Goal: Transaction & Acquisition: Purchase product/service

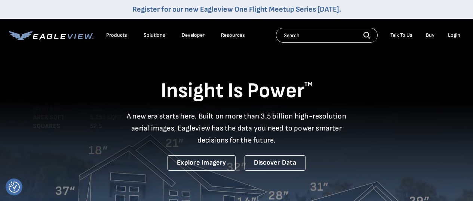
click at [453, 36] on div "Login" at bounding box center [454, 35] width 12 height 7
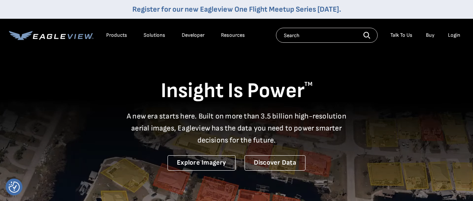
click at [455, 34] on div "Login" at bounding box center [454, 35] width 12 height 7
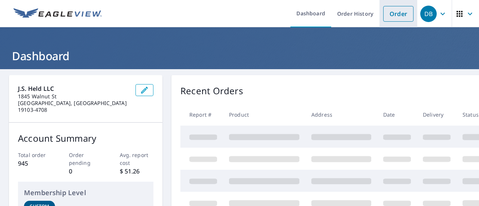
click at [390, 15] on link "Order" at bounding box center [398, 14] width 30 height 16
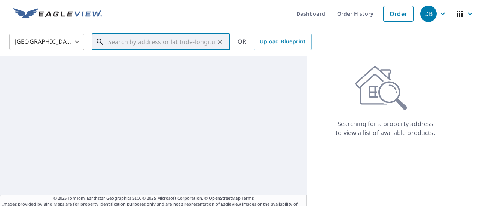
click at [131, 44] on input "text" at bounding box center [161, 41] width 107 height 21
paste input "14414 Saint Isidore Way, Orange, VA 22960"
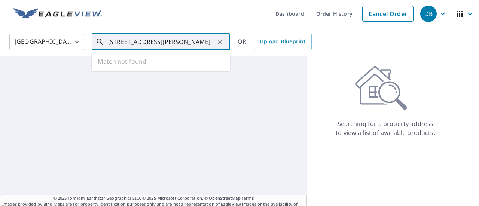
scroll to position [0, 16]
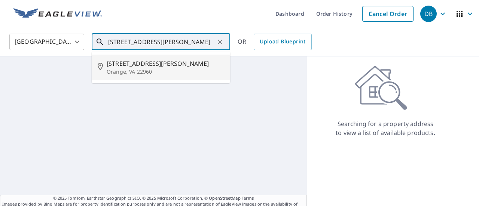
click at [156, 65] on span "14414 St Isidore Way" at bounding box center [165, 63] width 117 height 9
type input "14414 St Isidore Way Orange, VA 22960"
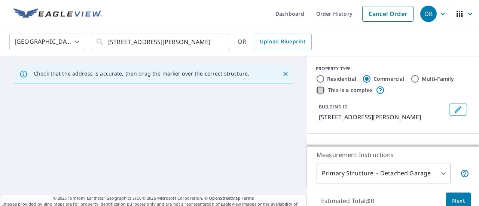
click at [316, 90] on input "This is a complex" at bounding box center [320, 90] width 9 height 9
checkbox input "true"
type input "4"
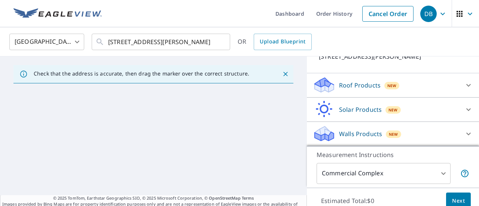
scroll to position [103, 0]
click at [464, 86] on icon at bounding box center [468, 85] width 9 height 9
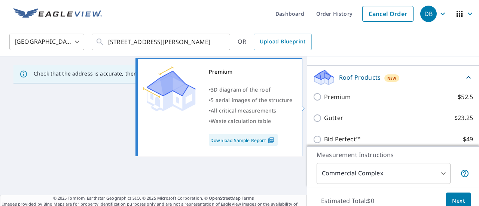
click at [330, 102] on p "Premium" at bounding box center [337, 96] width 27 height 9
click at [324, 101] on input "Premium $52.5" at bounding box center [318, 96] width 11 height 9
checkbox input "true"
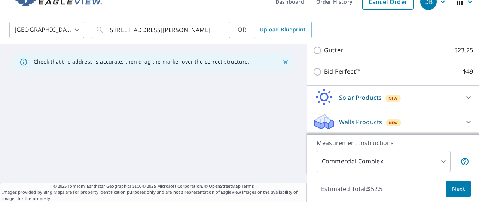
scroll to position [0, 0]
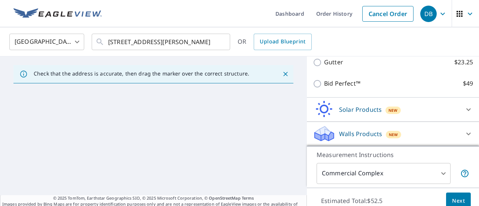
click at [229, 77] on div "Check that the address is accurate, then drag the marker over the correct struc…" at bounding box center [141, 73] width 215 height 13
click at [195, 42] on input "14414 St Isidore Way Orange, VA 22960" at bounding box center [161, 41] width 107 height 21
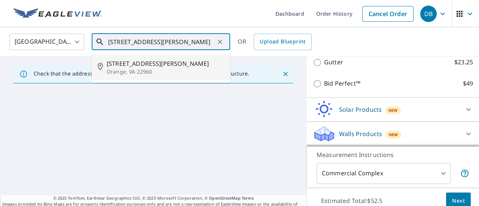
click at [155, 69] on p "Orange, VA 22960" at bounding box center [165, 71] width 117 height 7
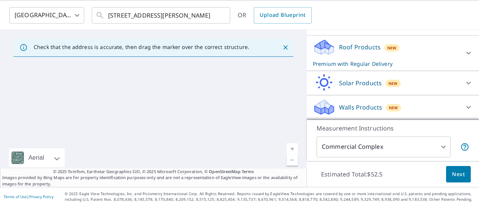
scroll to position [116, 0]
click at [464, 51] on icon at bounding box center [468, 53] width 9 height 9
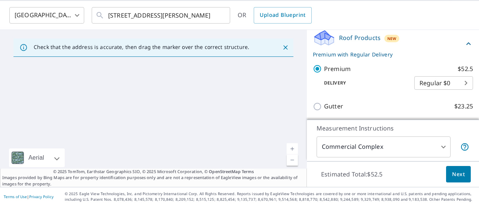
click at [464, 48] on icon at bounding box center [468, 43] width 9 height 9
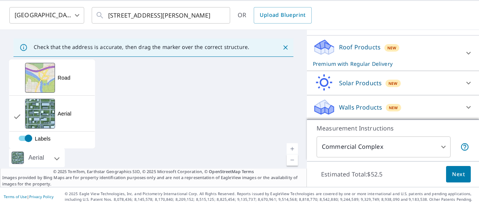
click at [13, 157] on div at bounding box center [17, 158] width 17 height 19
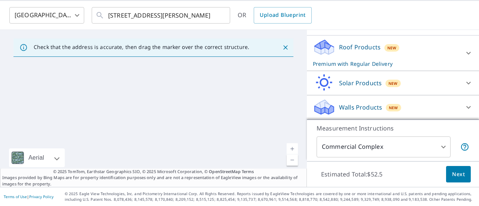
drag, startPoint x: 239, startPoint y: 102, endPoint x: 212, endPoint y: 101, distance: 27.3
click at [229, 102] on div at bounding box center [153, 108] width 307 height 157
click at [287, 160] on link "Current Level 15, Zoom Out" at bounding box center [292, 159] width 11 height 11
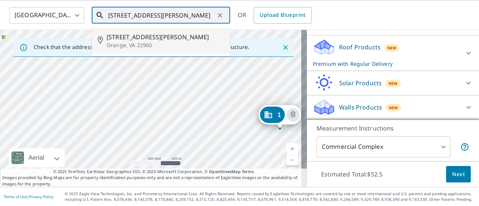
click at [132, 16] on input "14414 St Isidore Way Orange, VA 22960" at bounding box center [161, 15] width 107 height 21
click at [139, 36] on span "14414 St Isidore Way" at bounding box center [165, 37] width 117 height 9
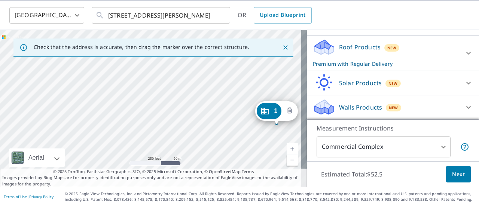
click at [294, 110] on button "Delete building 1" at bounding box center [289, 110] width 13 height 13
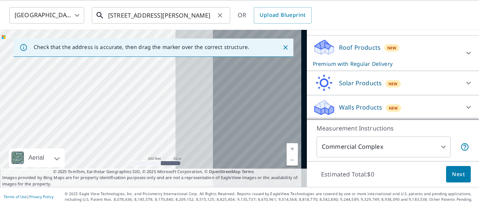
click at [190, 13] on input "14414 St Isidore Way Orange, VA 22960" at bounding box center [161, 15] width 107 height 21
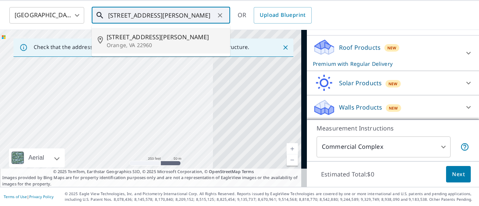
click at [126, 48] on p "Orange, VA 22960" at bounding box center [165, 45] width 117 height 7
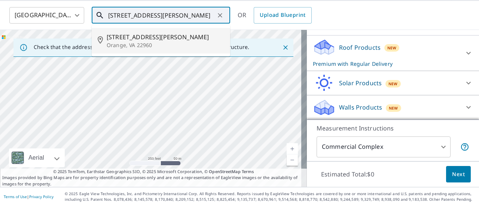
click at [183, 16] on input "14414 St Isidore Way Orange, VA 22960" at bounding box center [161, 15] width 107 height 21
click at [162, 37] on span "14414 St Isidore Way" at bounding box center [165, 37] width 117 height 9
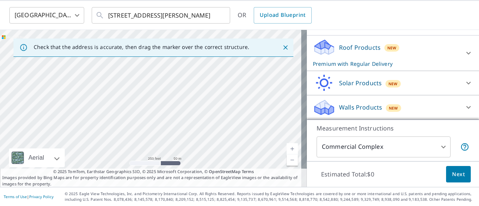
click at [282, 48] on icon "Close" at bounding box center [285, 47] width 7 height 7
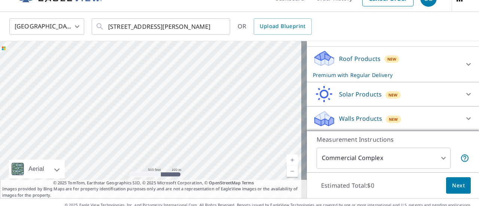
scroll to position [27, 0]
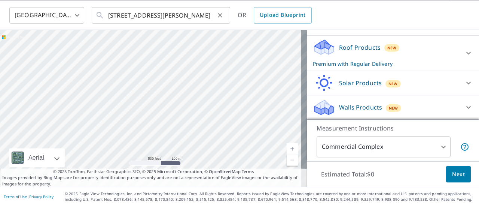
drag, startPoint x: 107, startPoint y: 15, endPoint x: 198, endPoint y: 24, distance: 91.3
click at [198, 24] on div "14414 St Isidore Way Orange, VA 22960 ​" at bounding box center [161, 15] width 138 height 16
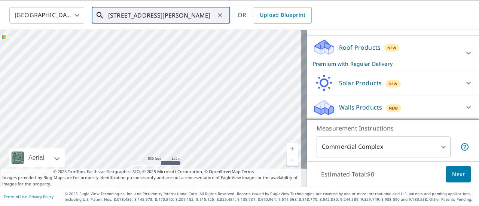
click at [187, 15] on input "14414 St Isidore Way Orange, VA 22960" at bounding box center [161, 15] width 107 height 21
click at [153, 19] on input "text" at bounding box center [161, 15] width 107 height 21
paste input "14414 St Isidore Way Orange, VA 22960"
type input "14414 St Isidore Way Orange, VA 22960"
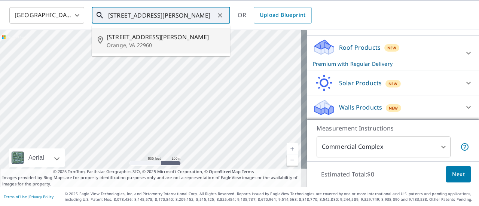
click at [144, 47] on p "Orange, VA 22960" at bounding box center [165, 45] width 117 height 7
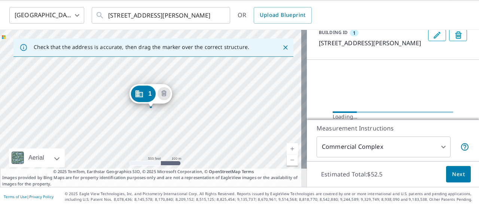
scroll to position [116, 0]
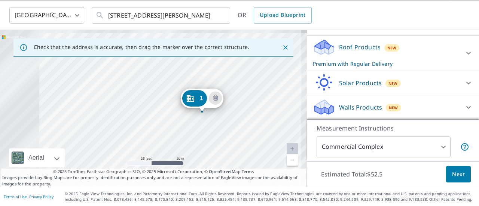
drag, startPoint x: 140, startPoint y: 110, endPoint x: 217, endPoint y: 150, distance: 86.7
click at [217, 150] on div "1 14414 St Isidore Way Orange, VA 22960" at bounding box center [153, 108] width 307 height 157
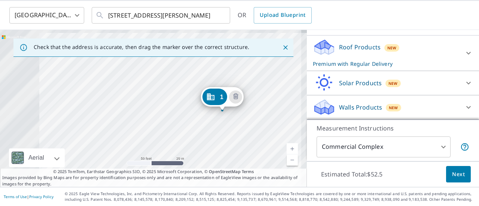
click at [287, 159] on link "Current Level 19, Zoom Out" at bounding box center [292, 159] width 11 height 11
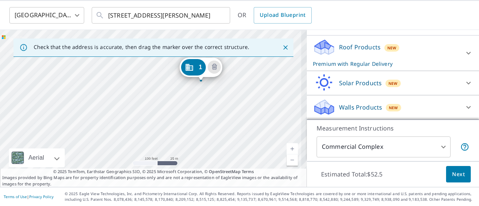
drag, startPoint x: 161, startPoint y: 133, endPoint x: 176, endPoint y: 105, distance: 31.6
click at [176, 105] on div "1 14414 St Isidore Way Orange, VA 22960" at bounding box center [153, 108] width 307 height 157
click at [42, 89] on div "1 14414 St Isidore Way Orange, VA 22960" at bounding box center [153, 108] width 307 height 157
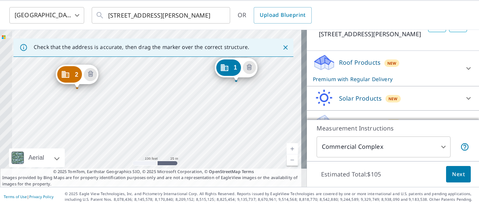
drag, startPoint x: 64, startPoint y: 117, endPoint x: 149, endPoint y: 91, distance: 89.2
click at [149, 91] on div "2 14405 St Isidore Way Orange, VA 22960 1 14414 St Isidore Way Orange, VA 22960" at bounding box center [153, 108] width 307 height 157
click at [238, 129] on div "2 14405 St Isidore Way Orange, VA 22960 1 14414 St Isidore Way Orange, VA 22960" at bounding box center [153, 108] width 307 height 157
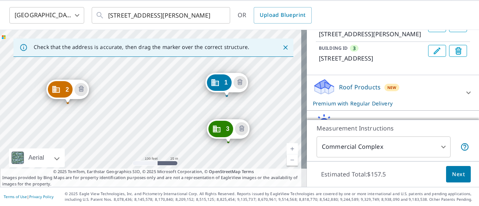
drag, startPoint x: 175, startPoint y: 118, endPoint x: 251, endPoint y: 107, distance: 76.8
click at [251, 107] on div "2 14405 St Isidore Way Orange, VA 22960 3 14004 Litchfield Dr Orange, VA 22960 …" at bounding box center [153, 108] width 307 height 157
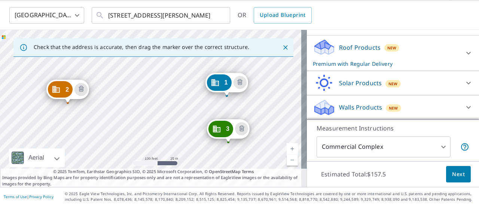
scroll to position [174, 0]
click at [287, 160] on link "Current Level 18, Zoom Out" at bounding box center [292, 159] width 11 height 11
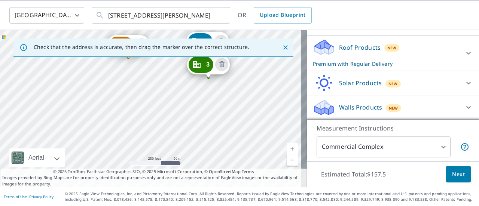
drag, startPoint x: 221, startPoint y: 150, endPoint x: 241, endPoint y: 103, distance: 50.5
click at [241, 103] on div "2 14405 St Isidore Way Orange, VA 22960 3 14004 Litchfield Dr Orange, VA 22960 …" at bounding box center [153, 108] width 307 height 157
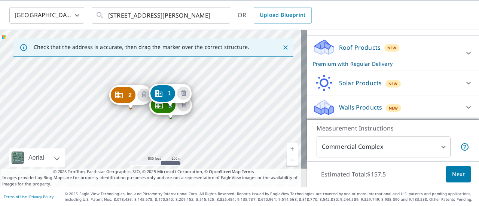
click at [452, 177] on span "Next" at bounding box center [458, 174] width 13 height 9
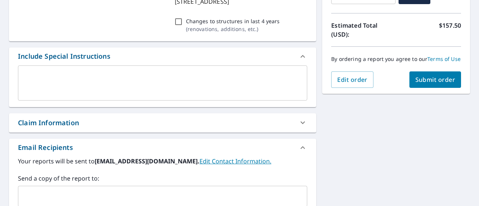
scroll to position [176, 0]
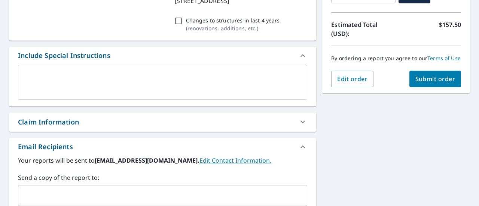
click at [64, 123] on div "Claim Information" at bounding box center [48, 122] width 61 height 10
checkbox input "true"
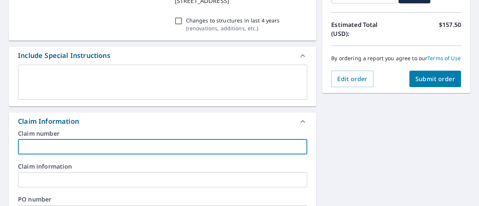
click at [82, 145] on input "text" at bounding box center [162, 147] width 289 height 15
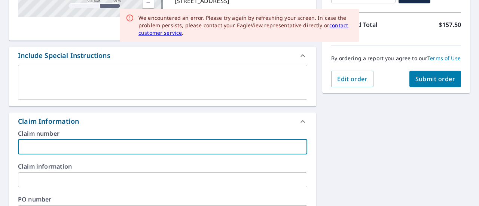
type input "J"
checkbox input "true"
type input "JS"
checkbox input "true"
type input "JSH"
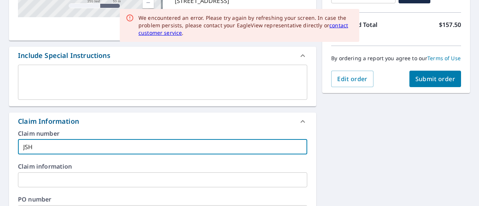
checkbox input "true"
type input "JSH2"
checkbox input "true"
type input "JSH25"
checkbox input "true"
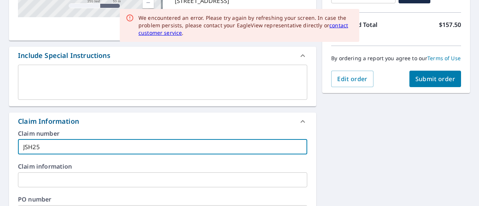
type input "JSH251"
checkbox input "true"
type input "JSH2510"
checkbox input "true"
type input "JSH2510x"
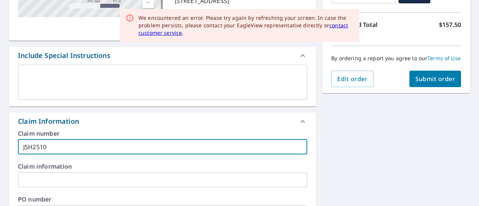
checkbox input "true"
type input "JSH2510xx"
checkbox input "true"
type input "JSH2510xxx"
checkbox input "true"
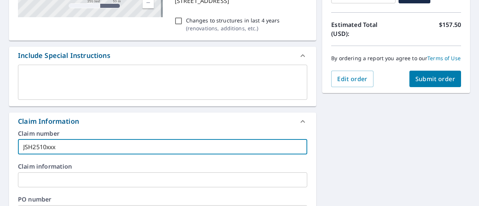
type input "JSH2510xxxx"
checkbox input "true"
type input "JSH2510xxxxx"
checkbox input "true"
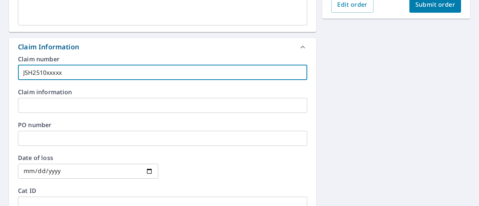
scroll to position [251, 0]
type input "JSH2510xxxxx"
click at [69, 138] on input "text" at bounding box center [162, 138] width 289 height 15
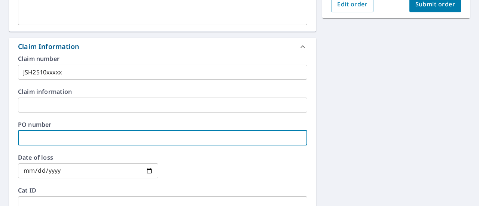
paste input "JSH2510xxxxx"
type input "JSH2510xxxxx"
checkbox input "true"
type input "JSH2510xxxxx"
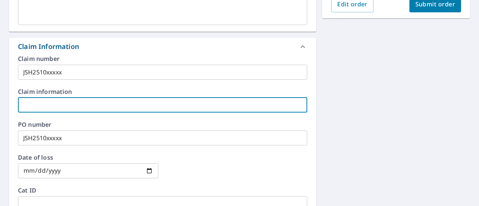
click at [33, 104] on input "text" at bounding box center [162, 105] width 289 height 15
type input "D"
checkbox input "true"
type input "Di"
checkbox input "true"
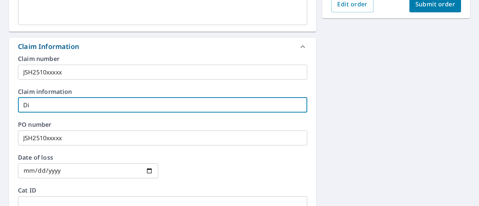
type input "Dio"
checkbox input "true"
type input "Dioc"
checkbox input "true"
type input "Dioce"
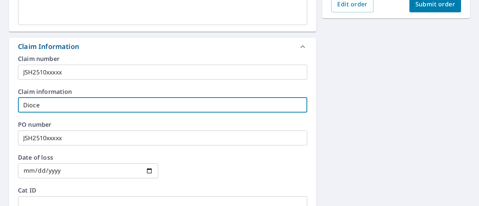
checkbox input "true"
type input "Dioces"
checkbox input "true"
type input "Diocese"
checkbox input "true"
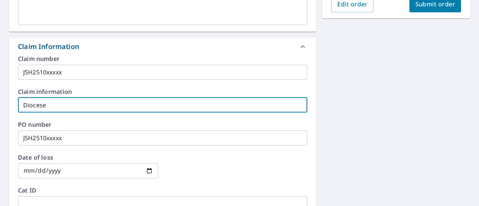
type input "Diocese"
checkbox input "true"
type input "Diocese o"
checkbox input "true"
type input "Diocese of"
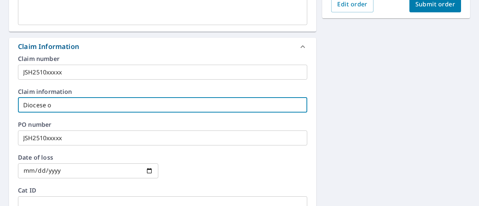
checkbox input "true"
type input "Diocese of"
checkbox input "true"
type input "Diocese of A"
checkbox input "true"
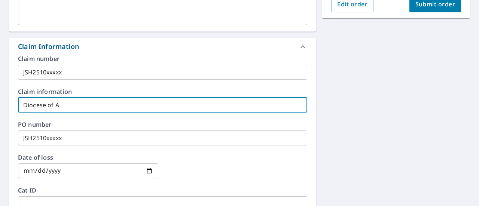
type input "Diocese of Ar"
checkbox input "true"
type input "Diocese of Arl"
checkbox input "true"
type input "Diocese of Arli"
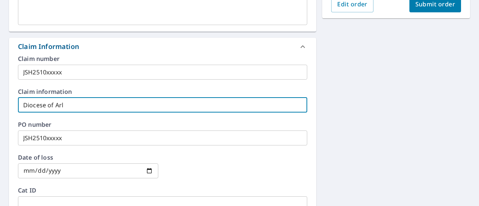
checkbox input "true"
type input "Diocese of Arlin"
checkbox input "true"
type input "Diocese of Arling"
checkbox input "true"
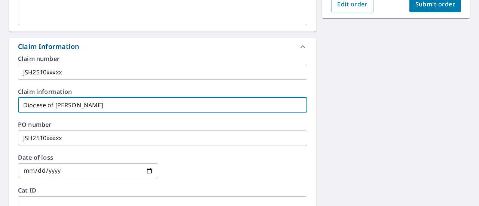
type input "Diocese of Arlingt"
checkbox input "true"
type input "Diocese of Arlingto"
checkbox input "true"
type input "Diocese of Arlington"
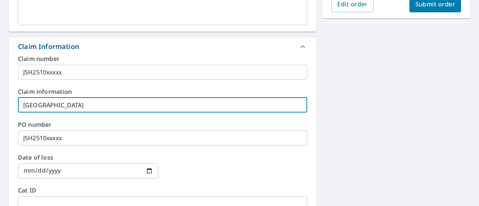
checkbox input "true"
type input "Diocese of Arlington"
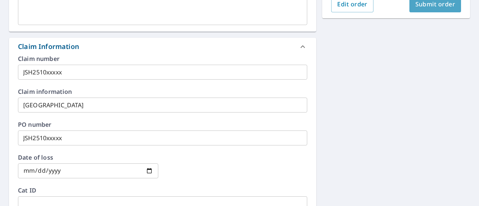
click at [428, 8] on span "Submit order" at bounding box center [435, 4] width 40 height 8
checkbox input "true"
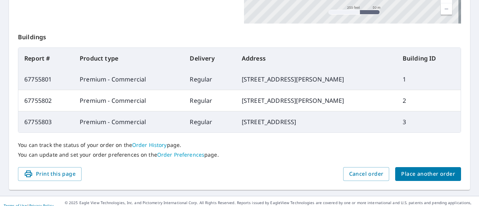
scroll to position [276, 0]
